Goal: Information Seeking & Learning: Understand process/instructions

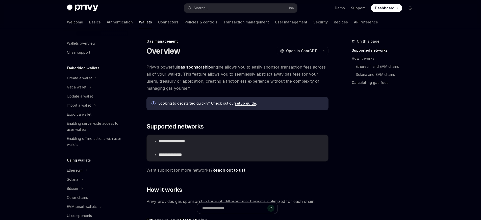
scroll to position [213, 0]
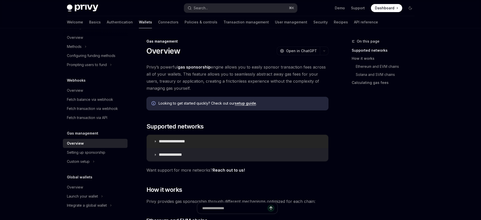
click at [181, 141] on p "**********" at bounding box center [178, 141] width 38 height 5
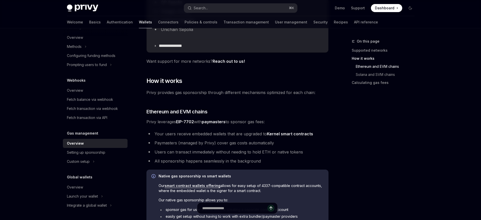
scroll to position [245, 0]
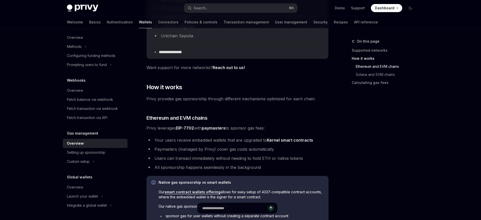
click at [186, 127] on link "EIP-7702" at bounding box center [185, 128] width 18 height 5
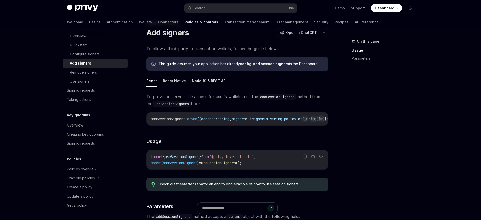
scroll to position [17, 0]
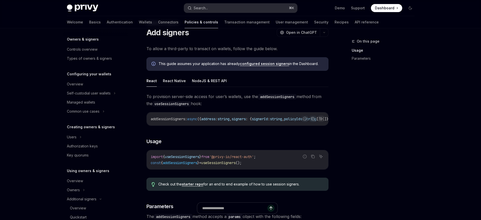
click at [222, 5] on button "Search... ⌘ K" at bounding box center [240, 8] width 113 height 9
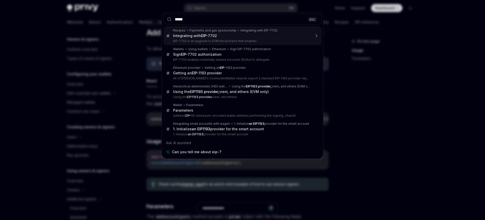
type input "******"
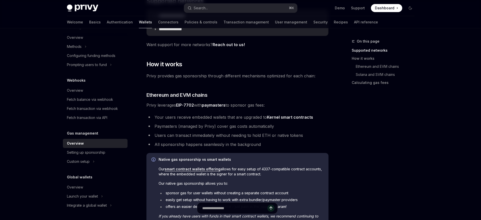
scroll to position [126, 0]
drag, startPoint x: 270, startPoint y: 170, endPoint x: 274, endPoint y: 173, distance: 4.9
click at [274, 173] on span "Our smart contract wallets offering allows for easy setup of 4337-compatible co…" at bounding box center [241, 171] width 165 height 10
drag, startPoint x: 219, startPoint y: 176, endPoint x: 260, endPoint y: 174, distance: 41.2
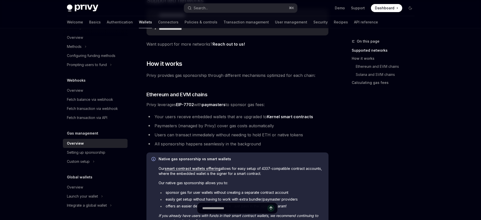
click at [260, 174] on span "Our smart contract wallets offering allows for easy setup of 4337-compatible co…" at bounding box center [241, 171] width 165 height 10
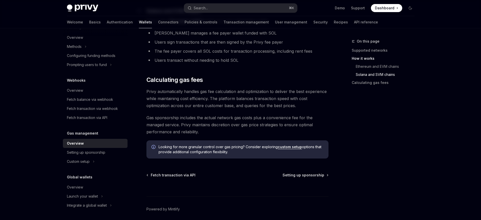
scroll to position [360, 0]
click at [82, 151] on div "Setting up sponsorship" at bounding box center [86, 153] width 38 height 6
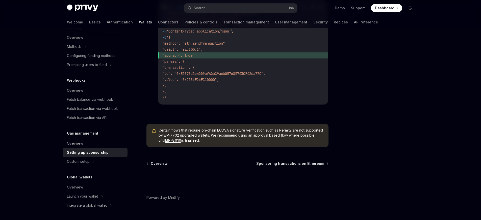
scroll to position [395, 0]
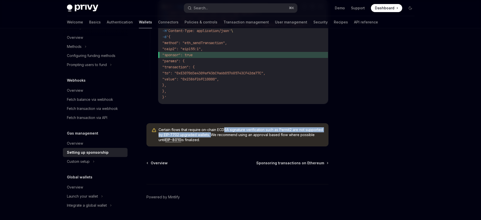
drag, startPoint x: 231, startPoint y: 132, endPoint x: 229, endPoint y: 137, distance: 5.2
click at [229, 137] on span "Certain flows that require on-chain ECDSA signature verification such as Permit…" at bounding box center [241, 135] width 165 height 15
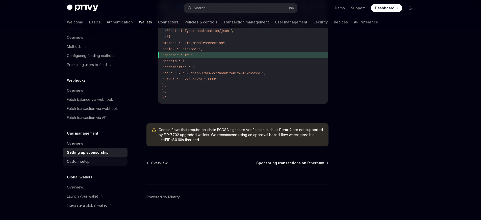
click at [76, 161] on div "Custom setup" at bounding box center [78, 162] width 23 height 6
type textarea "*"
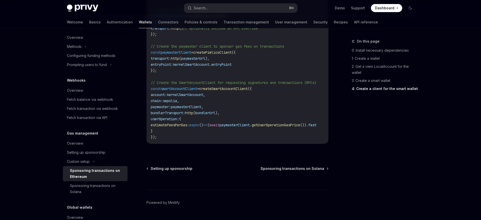
scroll to position [764, 0]
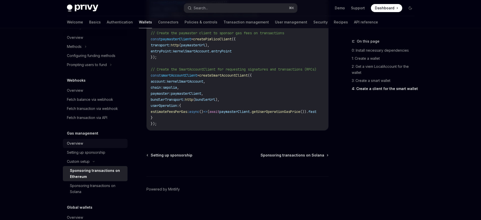
click at [88, 145] on div "Overview" at bounding box center [96, 144] width 58 height 6
click at [79, 144] on div "Overview" at bounding box center [75, 144] width 16 height 6
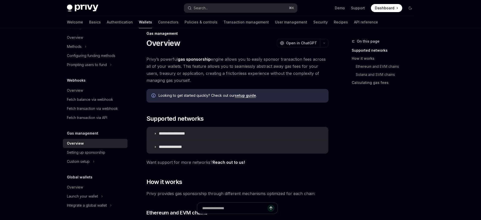
scroll to position [9, 0]
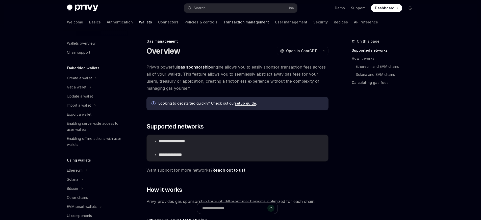
scroll to position [107, 0]
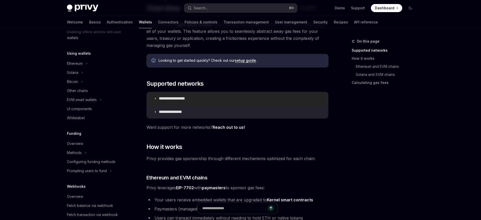
click at [182, 92] on summary "**********" at bounding box center [238, 98] width 182 height 13
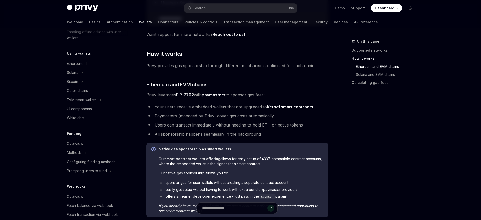
scroll to position [283, 0]
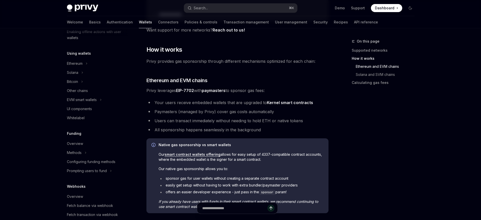
drag, startPoint x: 164, startPoint y: 90, endPoint x: 267, endPoint y: 90, distance: 103.8
click at [267, 90] on span "Privy leverages EIP-7702 with paymasters to sponsor gas fees:" at bounding box center [237, 90] width 182 height 7
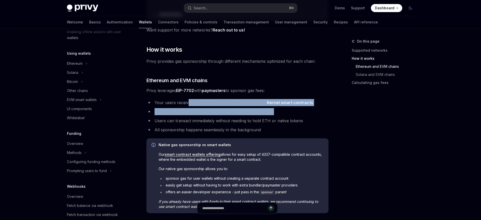
drag, startPoint x: 188, startPoint y: 103, endPoint x: 333, endPoint y: 112, distance: 144.5
click at [333, 112] on div "**********" at bounding box center [241, 101] width 356 height 713
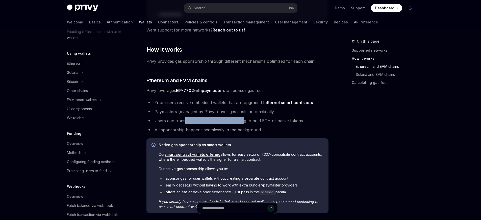
drag, startPoint x: 221, startPoint y: 121, endPoint x: 245, endPoint y: 121, distance: 24.5
click at [245, 121] on li "Users can transact immediately without needing to hold ETH or native tokens" at bounding box center [237, 120] width 182 height 7
drag, startPoint x: 184, startPoint y: 144, endPoint x: 234, endPoint y: 144, distance: 49.7
click at [234, 144] on span "Native gas sponsorship vs smart wallets" at bounding box center [241, 145] width 165 height 5
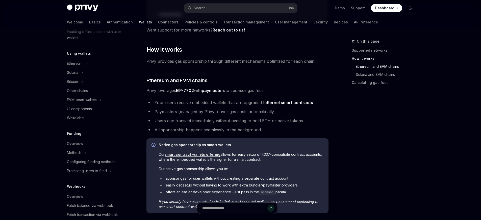
click at [233, 155] on span "Our smart contract wallets offering allows for easy setup of 4337-compatible co…" at bounding box center [241, 157] width 165 height 10
drag, startPoint x: 196, startPoint y: 94, endPoint x: 177, endPoint y: 91, distance: 19.4
click at [177, 91] on div "**********" at bounding box center [237, 79] width 182 height 596
copy div "EIP-7702 with paymasters to sponsor gas fees:"
click at [224, 103] on li "Your users receive embedded wallets that are upgraded to Kernel smart contracts" at bounding box center [237, 102] width 182 height 7
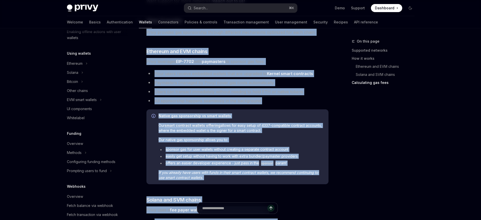
scroll to position [258, 0]
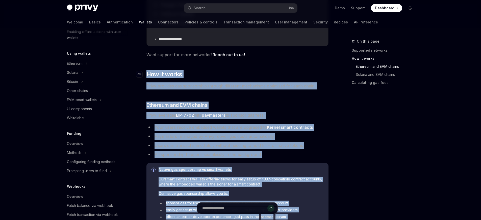
drag, startPoint x: 211, startPoint y: 142, endPoint x: 145, endPoint y: 78, distance: 92.3
click at [146, 78] on div "**********" at bounding box center [237, 104] width 182 height 596
copy div "​ How it works Privy provides gas sponsorship through different mechanisms opti…"
click at [223, 104] on h3 "​ Ethereum and EVM chains" at bounding box center [237, 105] width 182 height 7
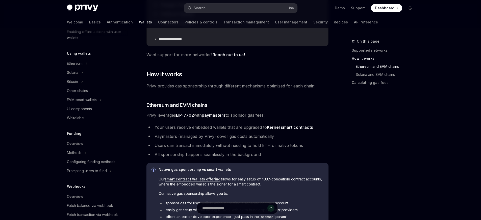
click at [251, 7] on button "Search... ⌘ K" at bounding box center [240, 8] width 113 height 9
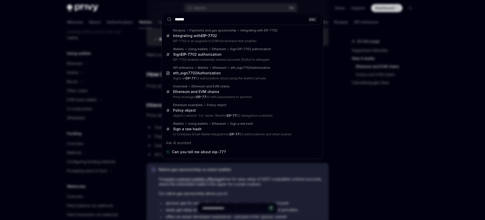
type input "******"
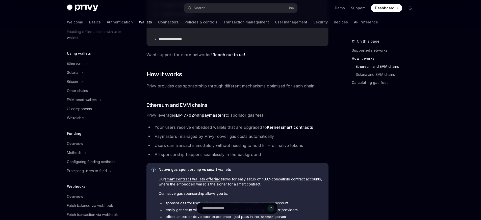
type textarea "*"
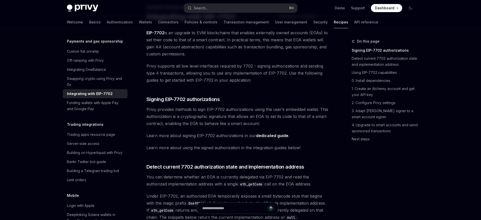
scroll to position [37, 0]
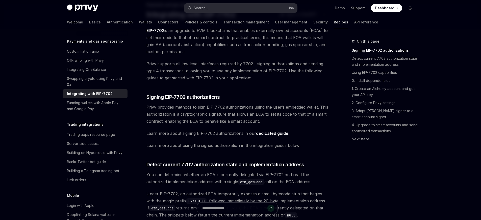
click at [229, 7] on button "Search... ⌘ K" at bounding box center [240, 8] width 113 height 9
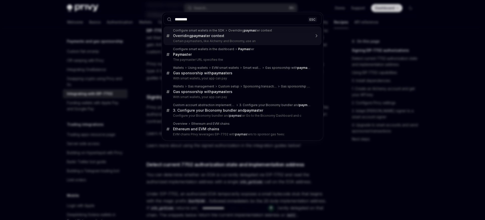
type input "*********"
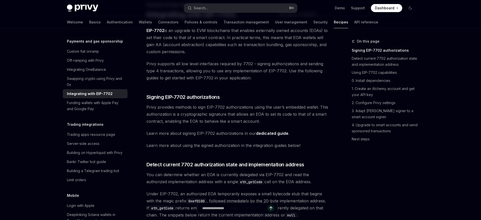
type textarea "*"
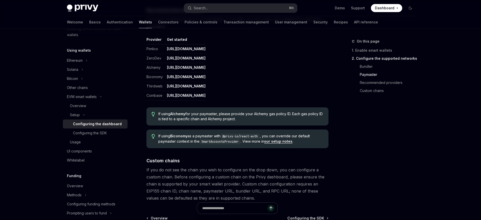
scroll to position [627, 0]
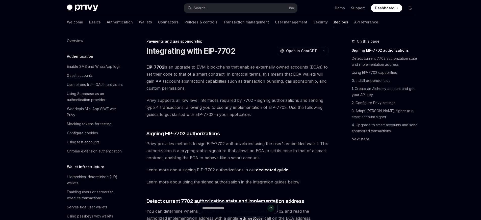
scroll to position [444, 0]
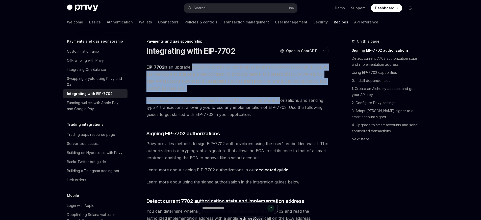
drag, startPoint x: 191, startPoint y: 70, endPoint x: 278, endPoint y: 100, distance: 91.4
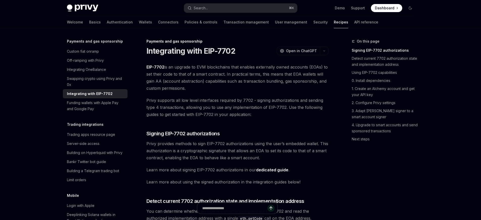
click at [245, 104] on span "Privy supports all low level interfaces required by 7702 - signing authorizatio…" at bounding box center [237, 107] width 182 height 21
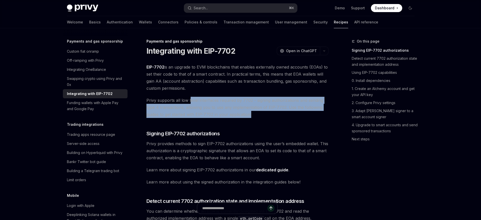
drag, startPoint x: 189, startPoint y: 101, endPoint x: 298, endPoint y: 117, distance: 110.2
click at [298, 117] on span "Privy supports all low level interfaces required by 7702 - signing authorizatio…" at bounding box center [237, 107] width 182 height 21
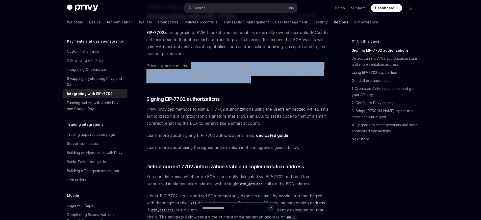
scroll to position [35, 0]
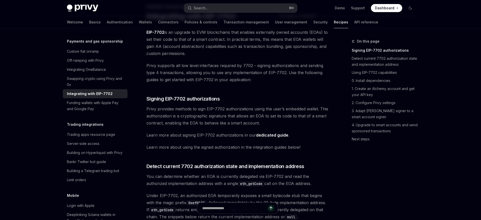
click at [187, 116] on span "Privy provides methods to sign EIP-7702 authorizations using the user’s embedde…" at bounding box center [237, 116] width 182 height 21
drag, startPoint x: 191, startPoint y: 110, endPoint x: 237, endPoint y: 107, distance: 46.4
click at [237, 107] on span "Privy provides methods to sign EIP-7702 authorizations using the user’s embedde…" at bounding box center [237, 116] width 182 height 21
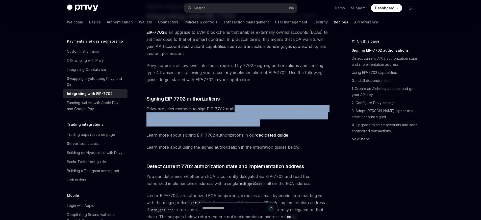
drag, startPoint x: 234, startPoint y: 109, endPoint x: 326, endPoint y: 122, distance: 92.9
click at [326, 122] on span "Privy provides methods to sign EIP-7702 authorizations using the user’s embedde…" at bounding box center [237, 116] width 182 height 21
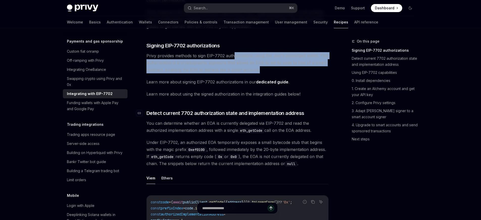
scroll to position [89, 0]
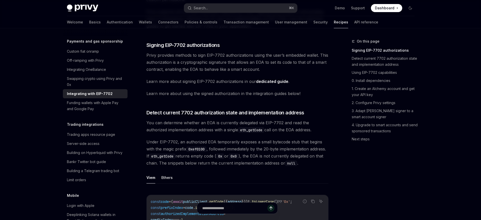
click at [182, 126] on span "You can determine whether an EOA is currently delegated via EIP-7702 and read t…" at bounding box center [237, 126] width 182 height 14
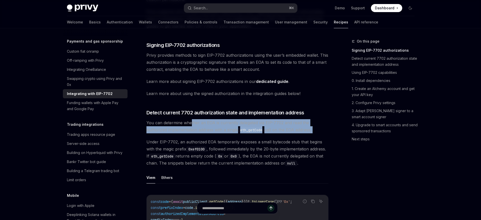
drag, startPoint x: 198, startPoint y: 123, endPoint x: 303, endPoint y: 137, distance: 105.7
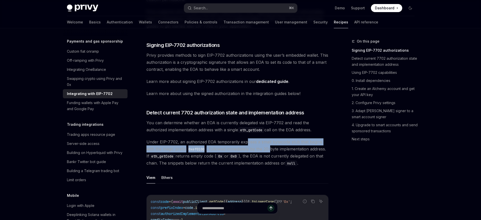
drag, startPoint x: 251, startPoint y: 142, endPoint x: 271, endPoint y: 151, distance: 22.0
click at [271, 151] on span "Under EIP-7702, an authorized EOA temporarily exposes a small bytecode stub tha…" at bounding box center [237, 153] width 182 height 28
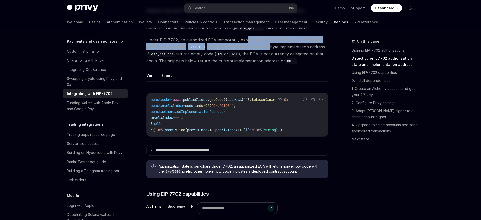
scroll to position [201, 0]
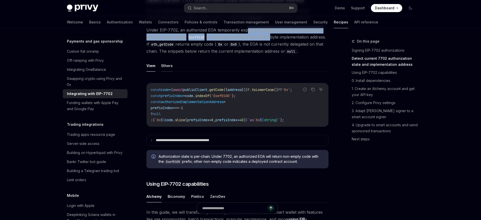
click at [169, 72] on button "Ethers" at bounding box center [166, 66] width 11 height 12
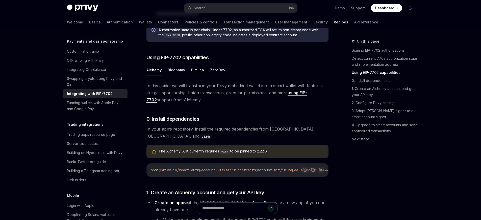
scroll to position [327, 0]
click at [176, 77] on button "Biconomy" at bounding box center [176, 71] width 17 height 12
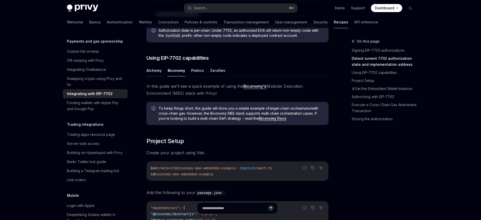
click at [156, 77] on button "Alchemy" at bounding box center [153, 71] width 15 height 12
type textarea "*"
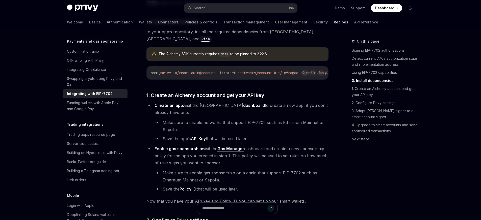
scroll to position [429, 0]
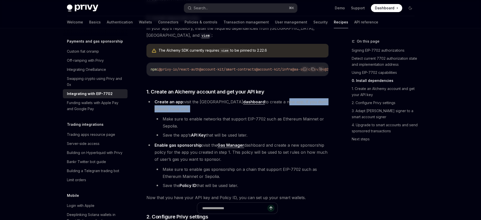
drag, startPoint x: 261, startPoint y: 104, endPoint x: 311, endPoint y: 116, distance: 51.3
click at [311, 116] on li "Create an app: visit the Alchemy dashboard to create a new app, if you don’t al…" at bounding box center [237, 118] width 182 height 40
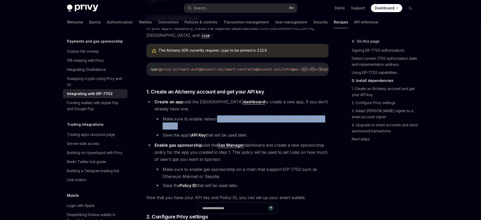
drag, startPoint x: 215, startPoint y: 122, endPoint x: 288, endPoint y: 130, distance: 72.8
click at [288, 130] on li "Make sure to enable networks that support EIP-7702 such as Ethereum Mainnet or …" at bounding box center [242, 123] width 174 height 14
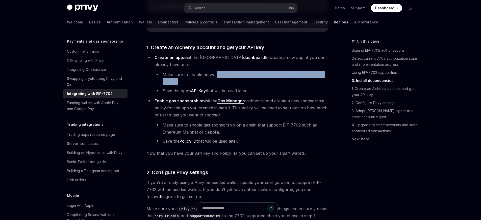
scroll to position [476, 0]
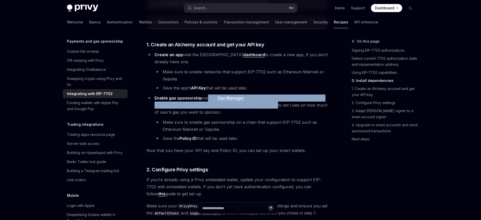
drag, startPoint x: 208, startPoint y: 103, endPoint x: 275, endPoint y: 110, distance: 68.0
click at [275, 110] on li "Enable gas sponsorship: visit the Gas Manager dashboard and create a new sponso…" at bounding box center [237, 118] width 182 height 47
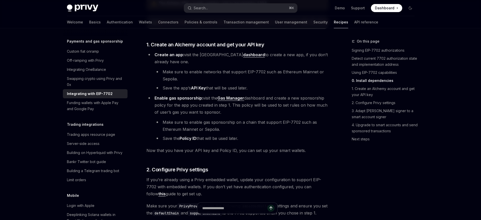
drag, startPoint x: 225, startPoint y: 129, endPoint x: 243, endPoint y: 132, distance: 19.0
click at [243, 132] on li "Make sure to enable gas sponsorship on a chain that support EIP-7702 such as Et…" at bounding box center [242, 126] width 174 height 14
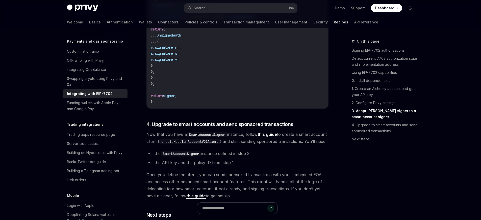
scroll to position [1037, 0]
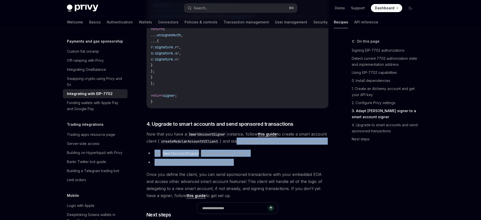
drag, startPoint x: 255, startPoint y: 154, endPoint x: 288, endPoint y: 177, distance: 40.8
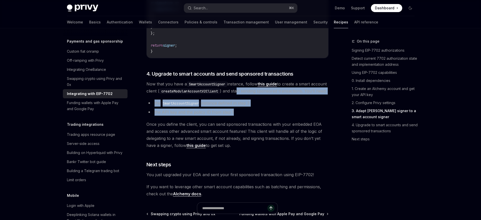
scroll to position [1117, 0]
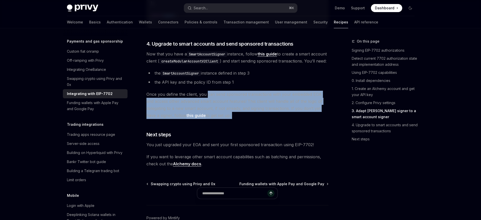
drag, startPoint x: 217, startPoint y: 114, endPoint x: 261, endPoint y: 139, distance: 50.7
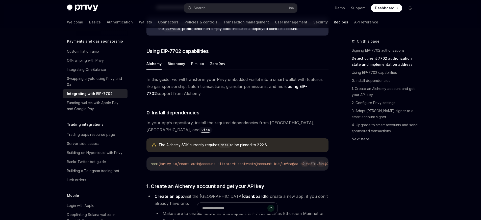
scroll to position [334, 0]
click at [219, 8] on button "Search... ⌘ K" at bounding box center [240, 8] width 113 height 9
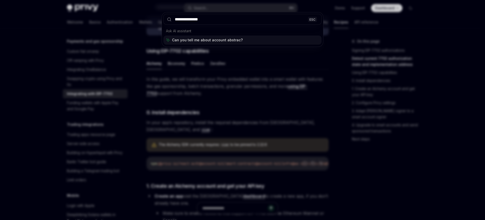
type input "**********"
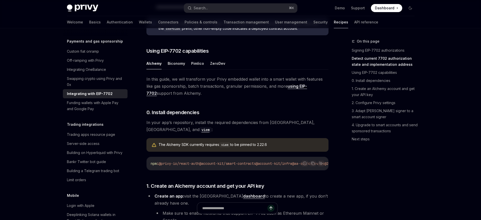
type textarea "*"
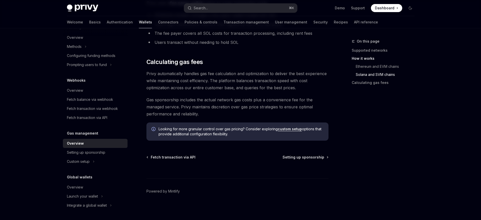
scroll to position [379, 0]
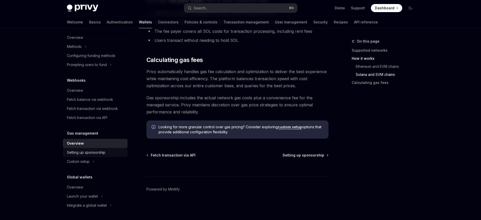
click at [93, 153] on div "Setting up sponsorship" at bounding box center [86, 153] width 38 height 6
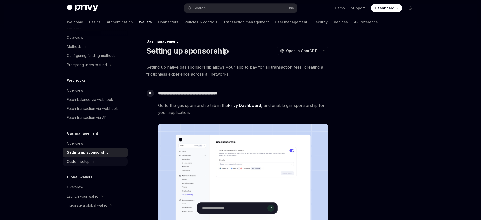
click at [86, 162] on div "Custom setup" at bounding box center [78, 162] width 23 height 6
type textarea "*"
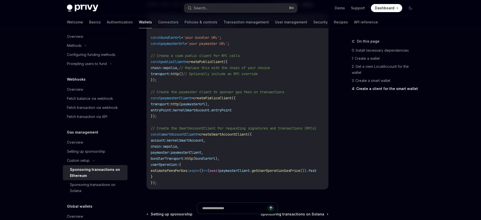
scroll to position [704, 0]
